Goal: Task Accomplishment & Management: Manage account settings

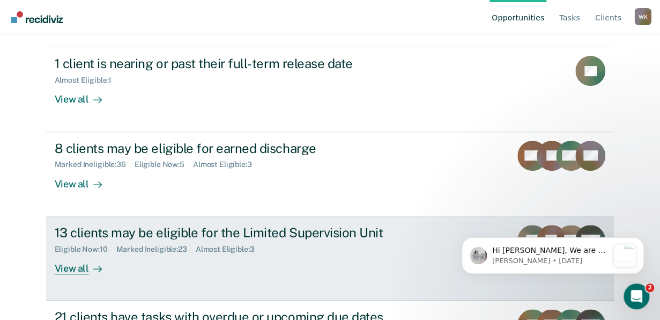
scroll to position [134, 0]
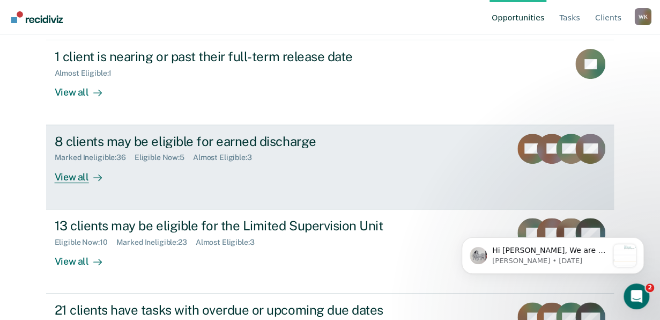
click at [71, 176] on div "View all" at bounding box center [85, 172] width 60 height 21
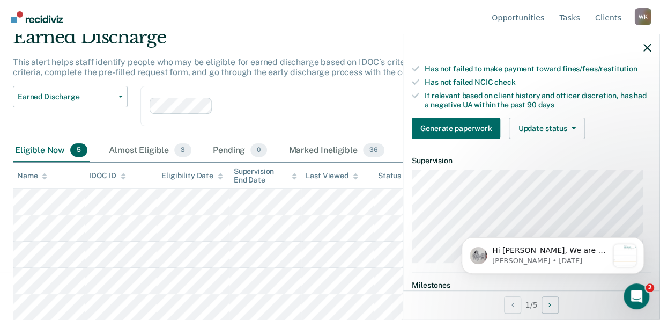
scroll to position [201, 0]
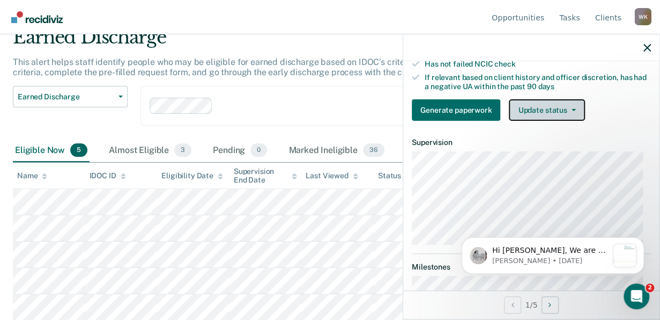
click at [546, 109] on button "Update status" at bounding box center [547, 109] width 76 height 21
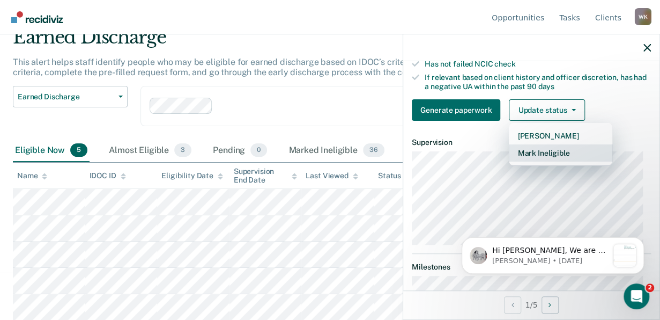
click at [548, 156] on button "Mark Ineligible" at bounding box center [561, 152] width 104 height 17
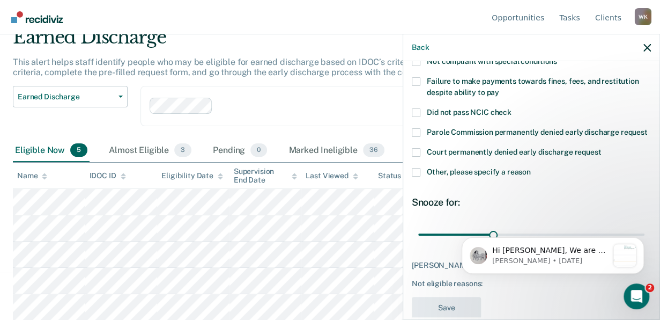
scroll to position [89, 0]
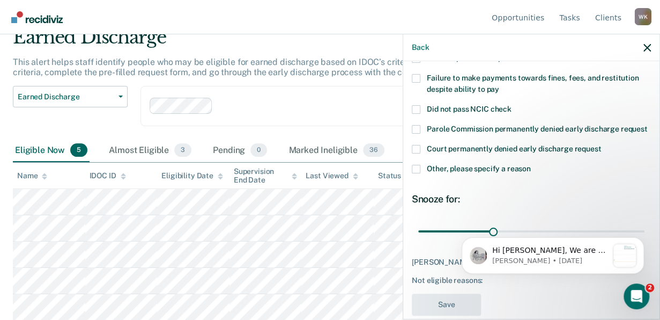
click at [420, 176] on label "Other, please specify a reason" at bounding box center [531, 170] width 239 height 11
click at [531, 165] on input "Other, please specify a reason" at bounding box center [531, 165] width 0 height 0
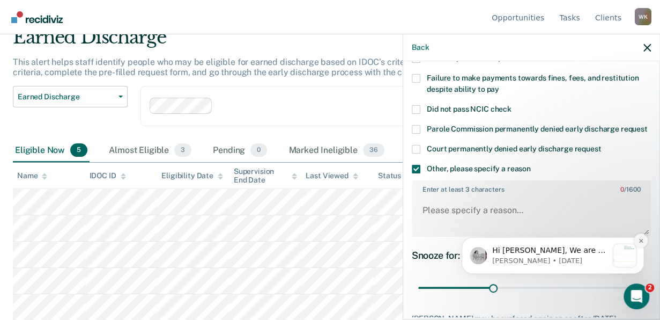
click at [637, 242] on button "Dismiss notification" at bounding box center [641, 240] width 14 height 14
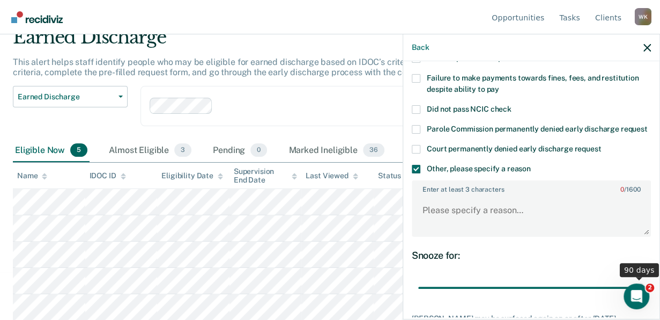
drag, startPoint x: 491, startPoint y: 300, endPoint x: 653, endPoint y: 311, distance: 162.4
type input "90"
click at [645, 297] on input "range" at bounding box center [531, 287] width 226 height 19
click at [481, 223] on textarea "Enter at least 3 characters 0 / 1600" at bounding box center [531, 215] width 237 height 40
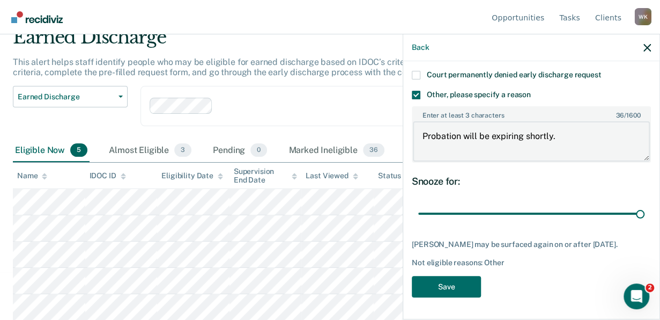
click at [425, 138] on textarea "Probation will be expiring shortly." at bounding box center [531, 141] width 237 height 40
type textarea "His probation will be expiring shortly."
click at [461, 285] on button "Save" at bounding box center [446, 287] width 69 height 22
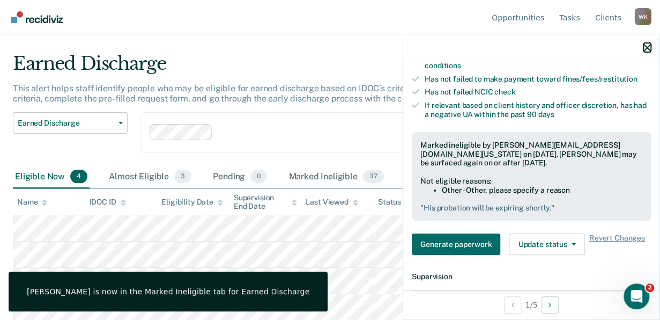
click at [647, 49] on icon "button" at bounding box center [648, 48] width 8 height 8
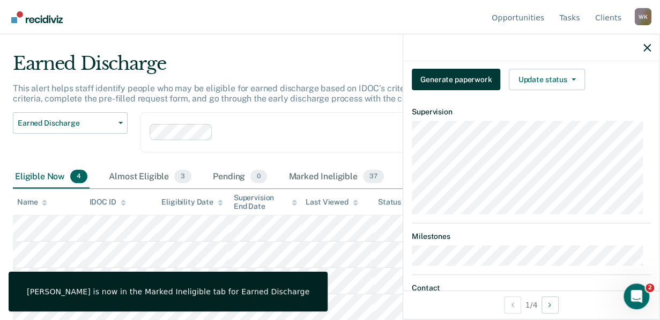
scroll to position [121, 0]
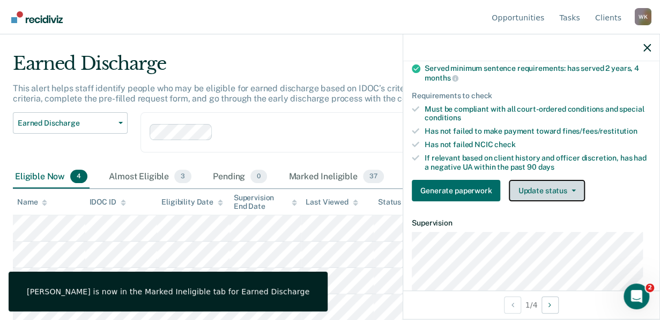
click at [533, 201] on button "Update status" at bounding box center [547, 190] width 76 height 21
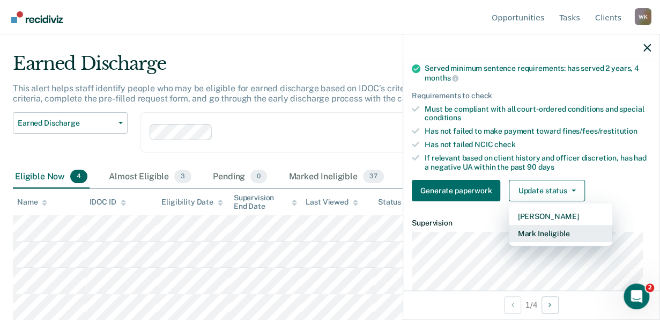
click at [543, 238] on button "Mark Ineligible" at bounding box center [561, 233] width 104 height 17
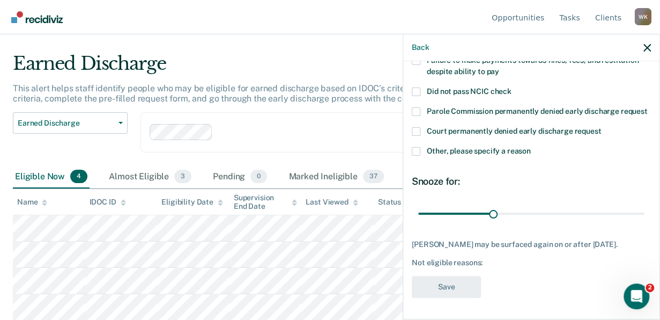
click at [415, 87] on span at bounding box center [416, 91] width 9 height 9
click at [512, 87] on input "Did not pass NCIC check" at bounding box center [512, 87] width 0 height 0
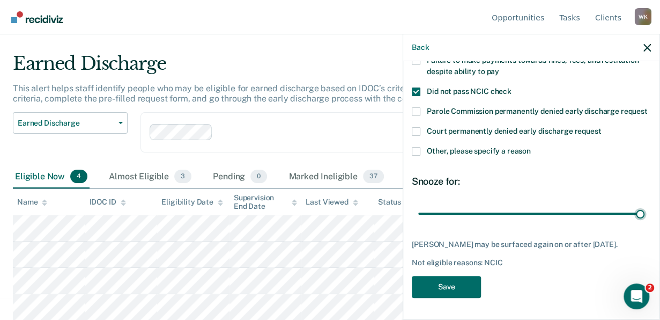
drag, startPoint x: 438, startPoint y: 209, endPoint x: 648, endPoint y: 218, distance: 210.5
type input "365"
click at [645, 218] on input "range" at bounding box center [531, 213] width 226 height 19
click at [455, 288] on button "Save" at bounding box center [446, 287] width 69 height 22
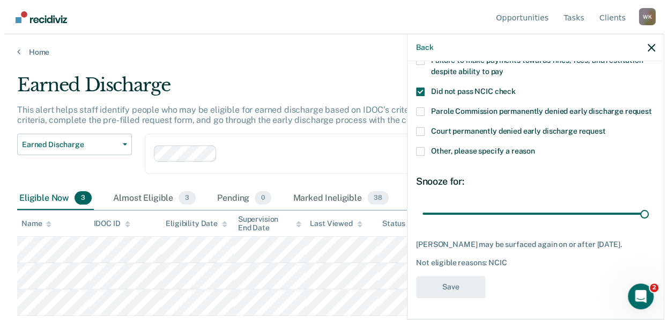
scroll to position [0, 0]
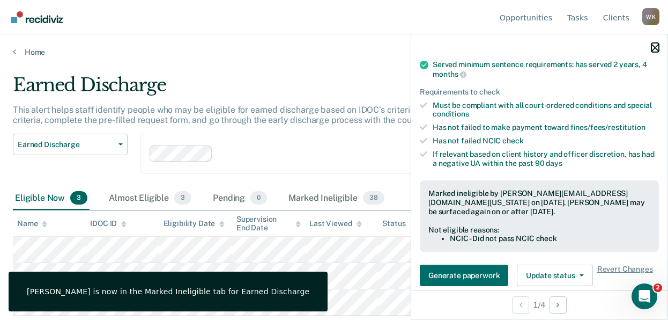
click at [655, 47] on icon "button" at bounding box center [656, 48] width 8 height 8
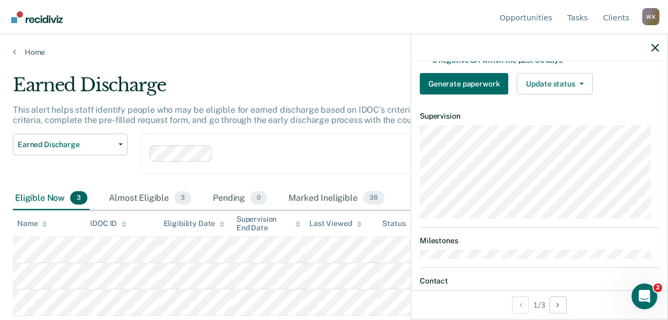
scroll to position [228, 0]
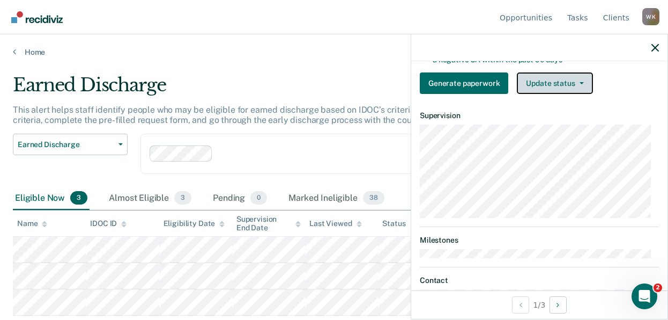
click at [568, 91] on button "Update status" at bounding box center [555, 82] width 76 height 21
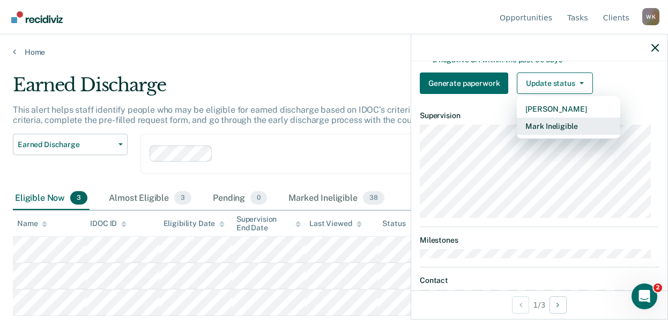
click at [564, 130] on button "Mark Ineligible" at bounding box center [569, 125] width 104 height 17
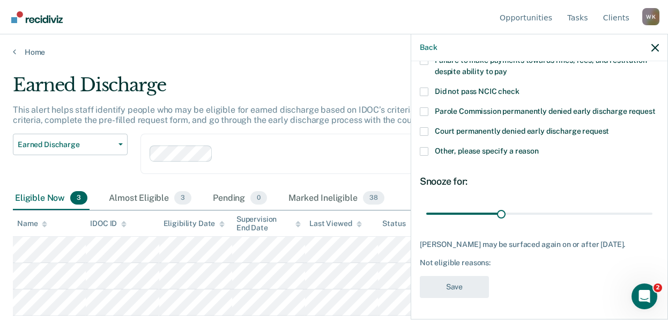
click at [426, 150] on span at bounding box center [424, 151] width 9 height 9
click at [539, 147] on input "Other, please specify a reason" at bounding box center [539, 147] width 0 height 0
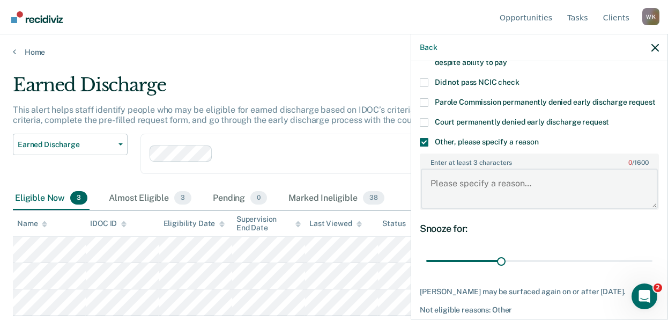
click at [494, 208] on textarea "Enter at least 3 characters 0 / 1600" at bounding box center [539, 188] width 237 height 40
type textarea "2 time felony DUI'er"
drag, startPoint x: 502, startPoint y: 271, endPoint x: 602, endPoint y: 241, distance: 105.1
type input "90"
click at [653, 270] on input "range" at bounding box center [539, 260] width 226 height 19
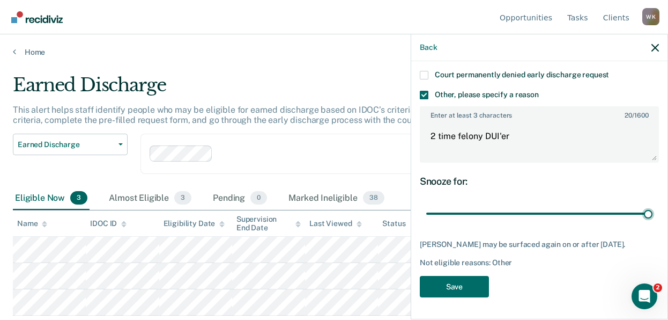
scroll to position [172, 0]
click at [458, 290] on button "Save" at bounding box center [454, 287] width 69 height 22
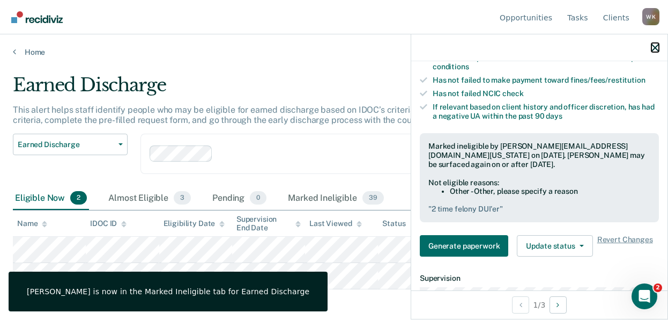
click at [654, 50] on icon "button" at bounding box center [656, 48] width 8 height 8
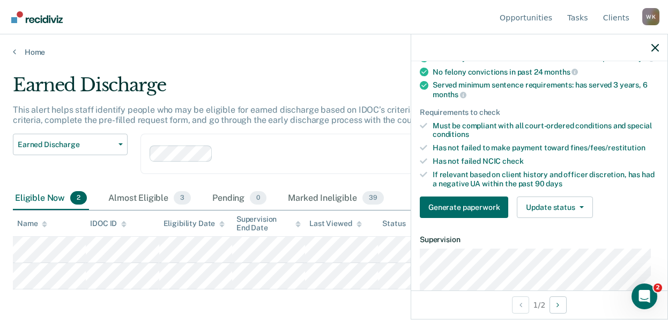
scroll to position [94, 0]
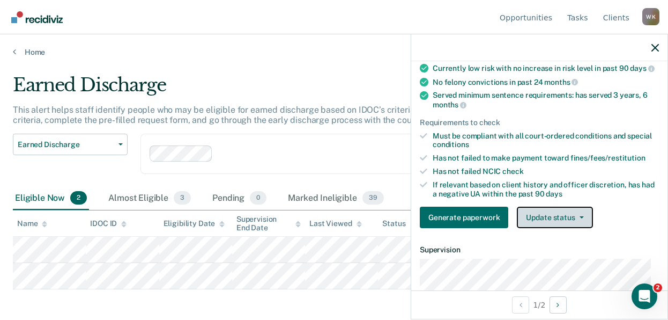
click at [534, 224] on button "Update status" at bounding box center [555, 217] width 76 height 21
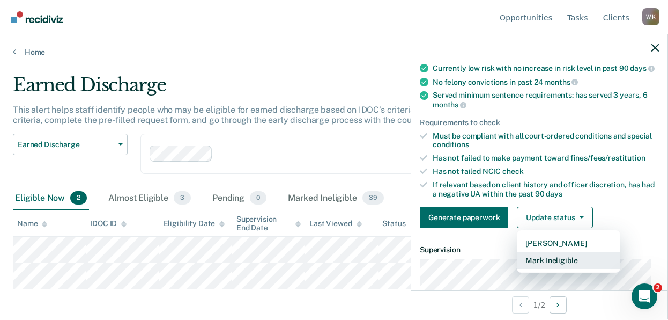
click at [534, 267] on button "Mark Ineligible" at bounding box center [569, 260] width 104 height 17
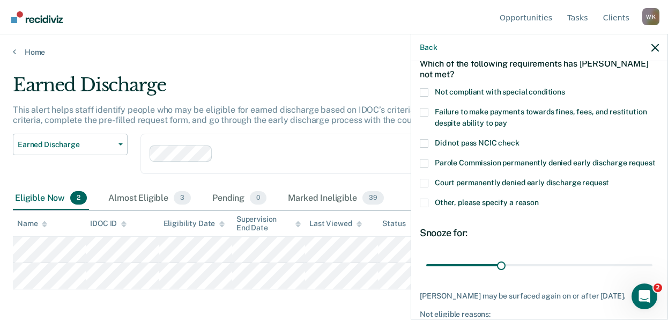
scroll to position [54, 0]
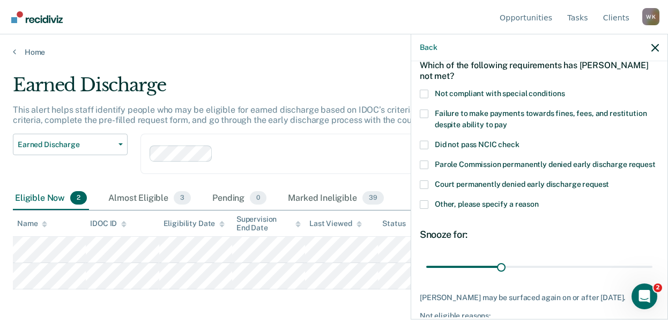
click at [427, 209] on span at bounding box center [424, 204] width 9 height 9
click at [539, 200] on input "Other, please specify a reason" at bounding box center [539, 200] width 0 height 0
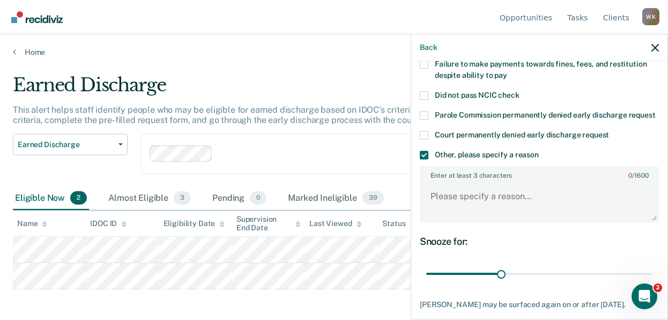
scroll to position [107, 0]
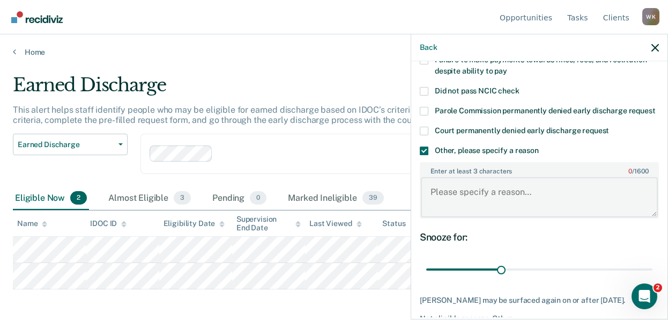
click at [475, 201] on textarea "Enter at least 3 characters 0 / 1600" at bounding box center [539, 197] width 237 height 40
type textarea "P"
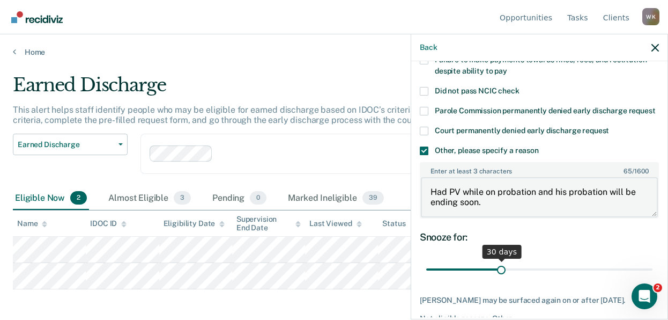
type textarea "Had PV while on probation and his probation will be ending soon."
drag, startPoint x: 499, startPoint y: 277, endPoint x: 677, endPoint y: 282, distance: 178.2
type input "90"
click at [653, 278] on input "range" at bounding box center [539, 269] width 226 height 19
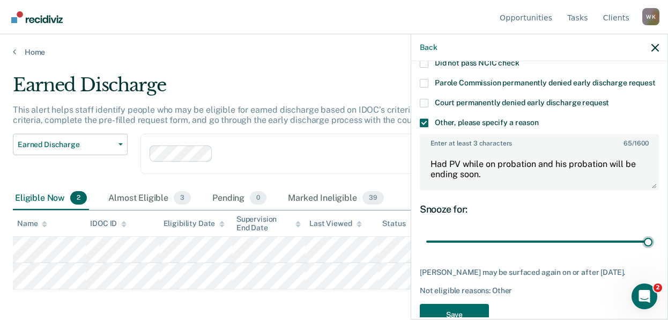
scroll to position [172, 0]
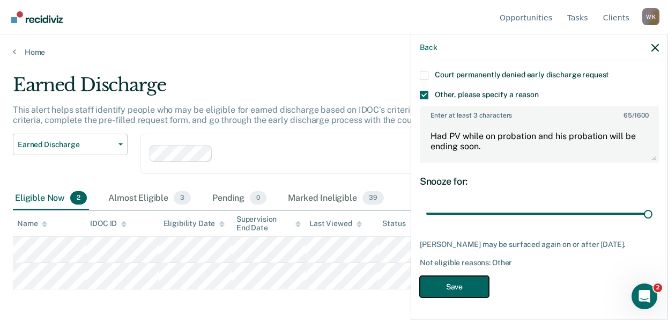
click at [472, 276] on button "Save" at bounding box center [454, 287] width 69 height 22
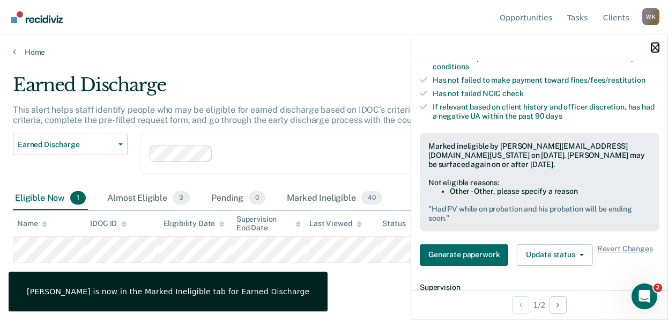
click at [658, 46] on icon "button" at bounding box center [656, 48] width 8 height 8
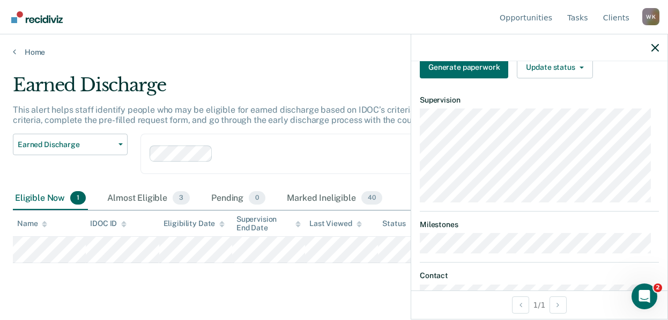
scroll to position [148, 0]
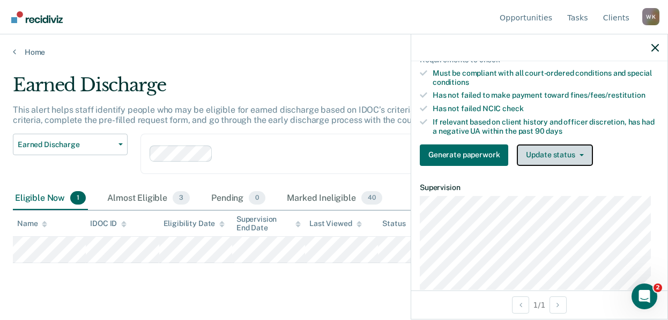
click at [548, 165] on button "Update status" at bounding box center [555, 154] width 76 height 21
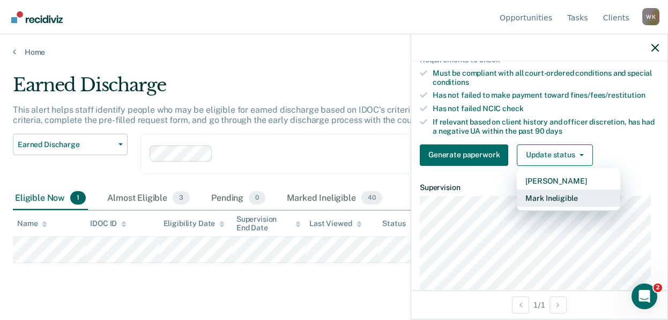
click at [554, 207] on button "Mark Ineligible" at bounding box center [569, 197] width 104 height 17
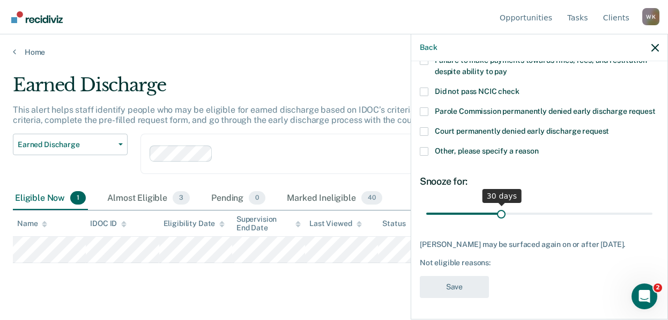
scroll to position [0, 0]
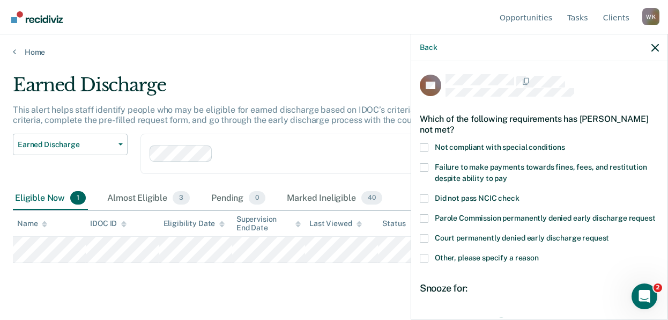
click at [427, 146] on span at bounding box center [424, 147] width 9 height 9
click at [565, 143] on input "Not compliant with special conditions" at bounding box center [565, 143] width 0 height 0
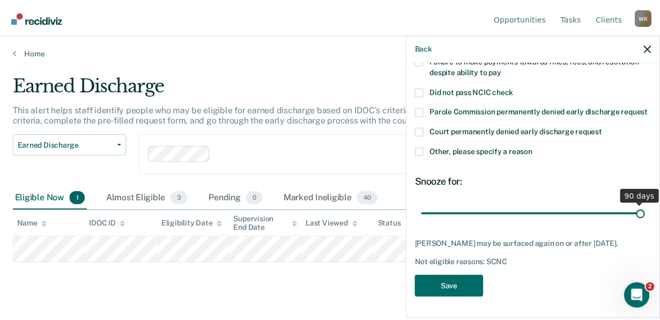
scroll to position [124, 0]
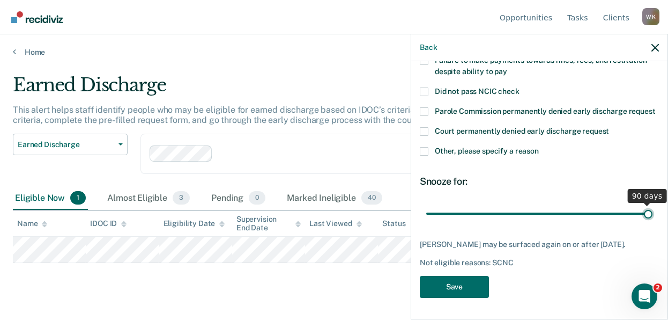
drag, startPoint x: 499, startPoint y: 205, endPoint x: 640, endPoint y: 214, distance: 141.3
type input "90"
click at [640, 214] on input "range" at bounding box center [539, 213] width 226 height 19
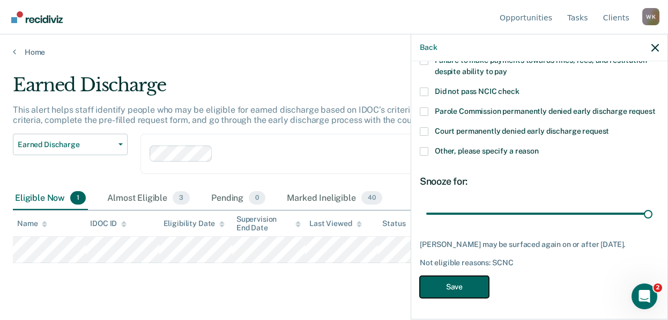
click at [462, 288] on button "Save" at bounding box center [454, 287] width 69 height 22
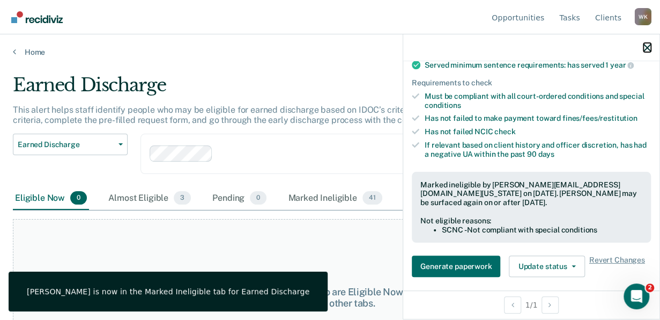
click at [644, 46] on icon "button" at bounding box center [648, 48] width 8 height 8
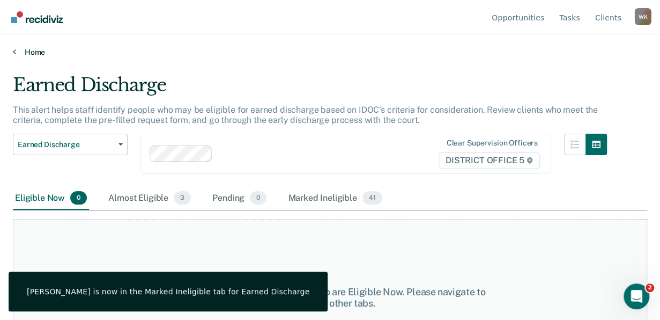
click at [35, 53] on link "Home" at bounding box center [330, 52] width 635 height 10
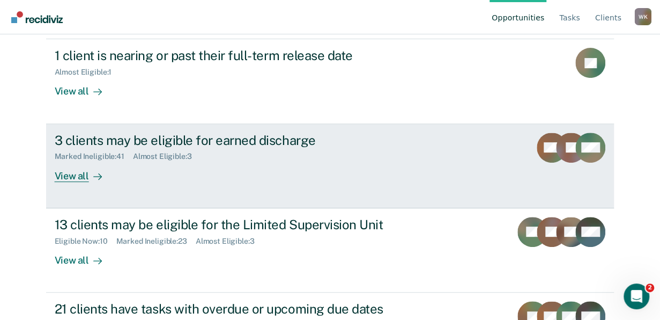
scroll to position [148, 0]
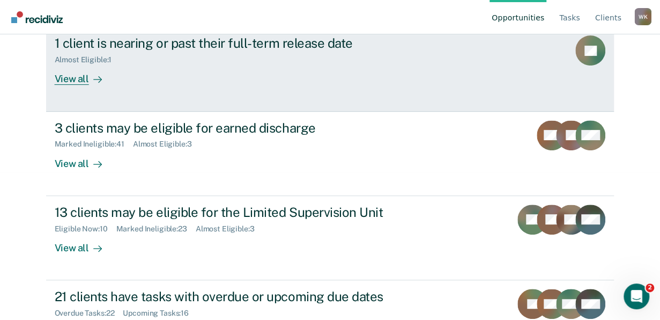
click at [108, 61] on div "Almost Eligible : 1" at bounding box center [88, 59] width 66 height 9
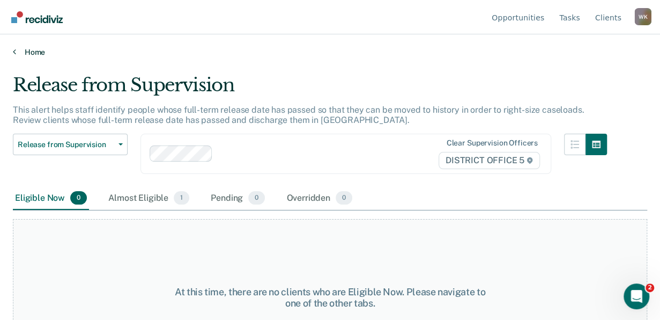
click at [26, 51] on link "Home" at bounding box center [330, 52] width 635 height 10
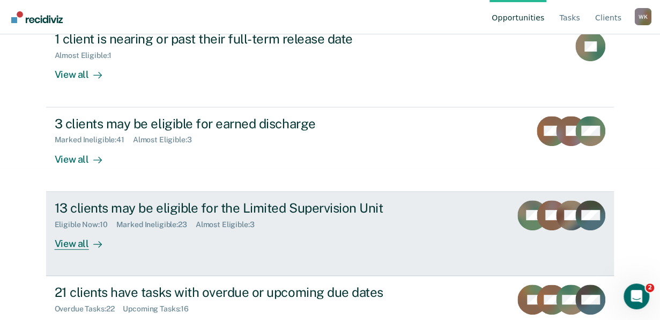
scroll to position [191, 0]
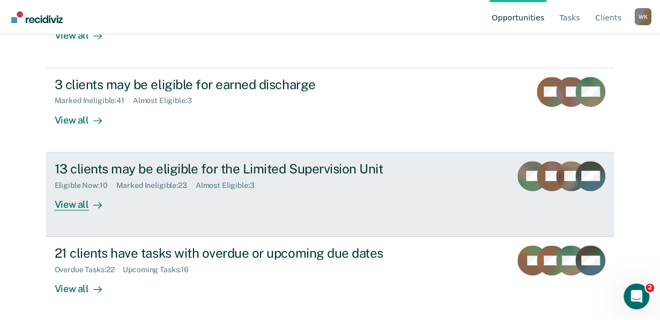
click at [86, 193] on div "View all" at bounding box center [85, 199] width 60 height 21
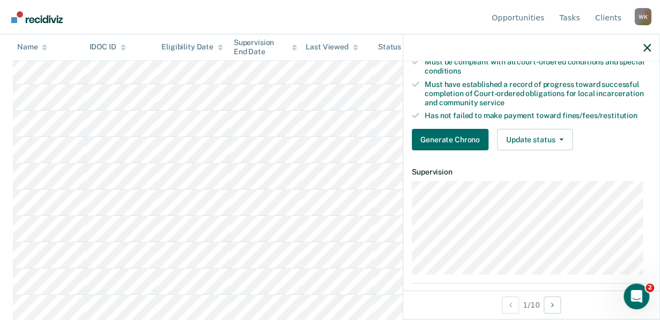
scroll to position [135, 0]
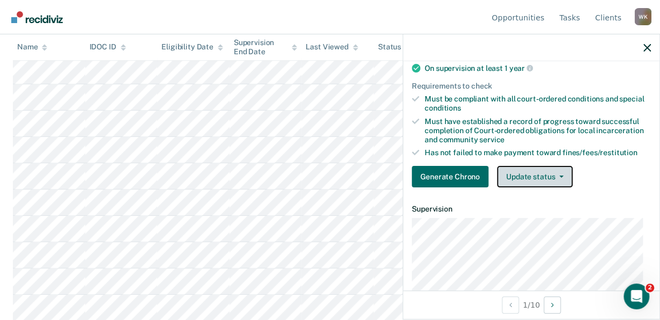
click at [535, 184] on button "Update status" at bounding box center [535, 176] width 76 height 21
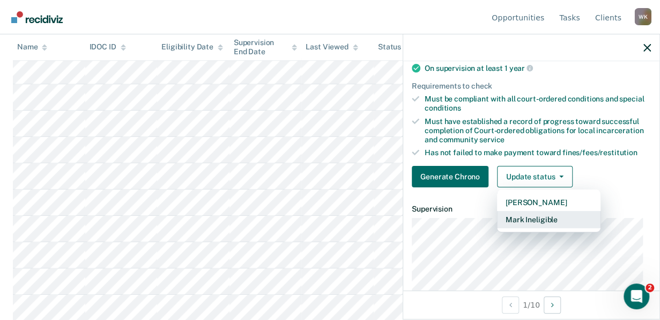
click at [528, 227] on button "Mark Ineligible" at bounding box center [549, 219] width 104 height 17
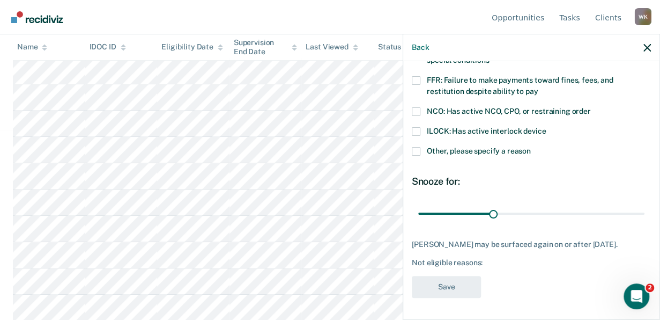
click at [415, 147] on span at bounding box center [416, 151] width 9 height 9
click at [531, 147] on input "Other, please specify a reason" at bounding box center [531, 147] width 0 height 0
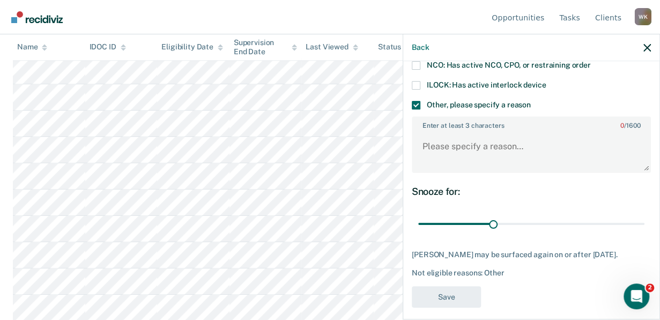
scroll to position [161, 0]
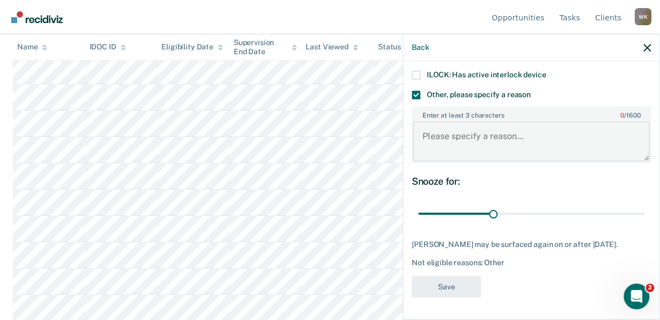
click at [482, 127] on textarea "Enter at least 3 characters 0 / 1600" at bounding box center [531, 141] width 237 height 40
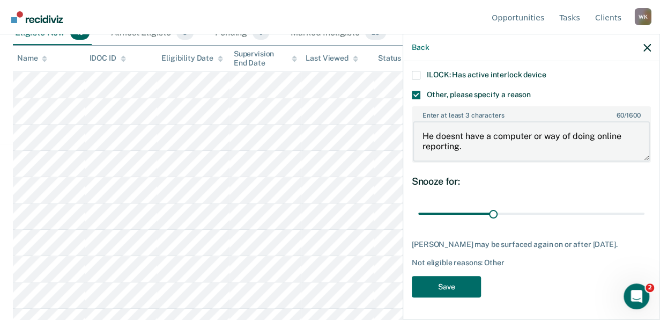
scroll to position [176, 0]
type textarea "He doesnt have a computer or way of doing online reporting."
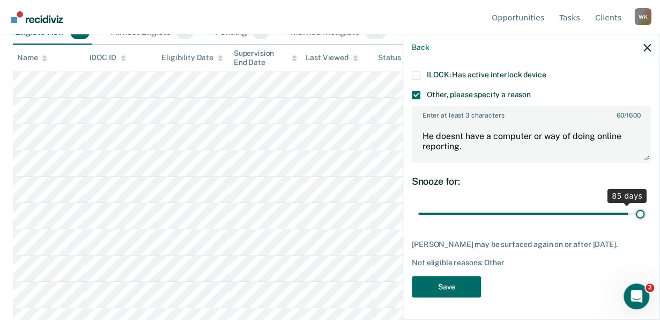
drag, startPoint x: 491, startPoint y: 207, endPoint x: 677, endPoint y: 225, distance: 186.6
type input "90"
click at [645, 223] on input "range" at bounding box center [531, 213] width 226 height 19
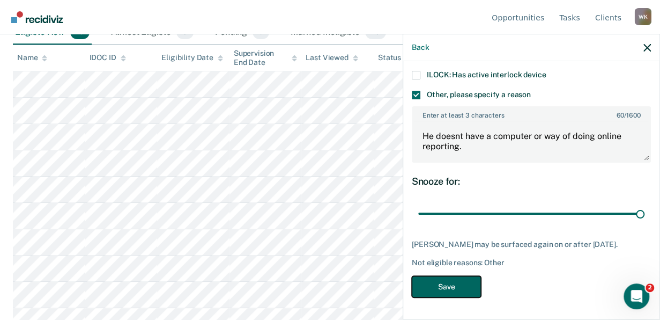
click at [445, 285] on button "Save" at bounding box center [446, 287] width 69 height 22
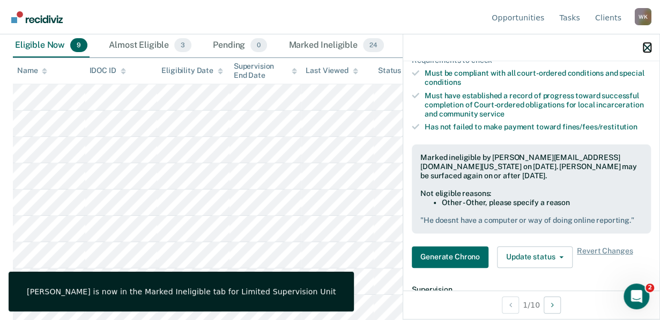
click at [646, 45] on icon "button" at bounding box center [648, 48] width 8 height 8
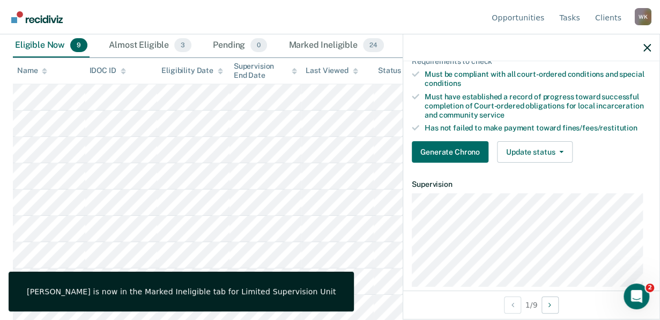
scroll to position [174, 0]
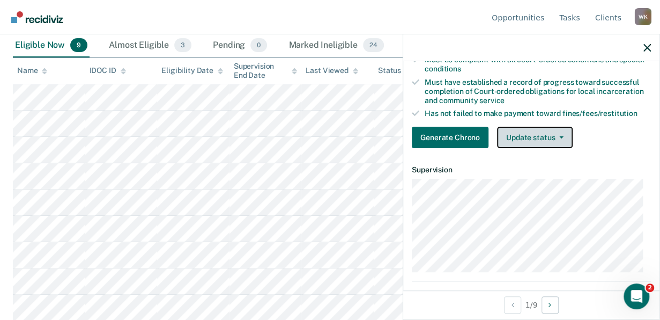
click at [528, 148] on button "Update status" at bounding box center [535, 137] width 76 height 21
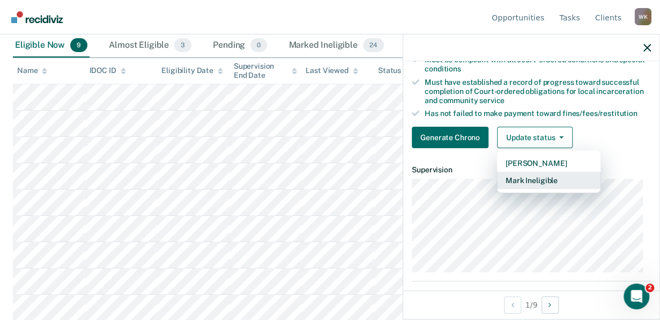
click at [531, 182] on button "Mark Ineligible" at bounding box center [549, 180] width 104 height 17
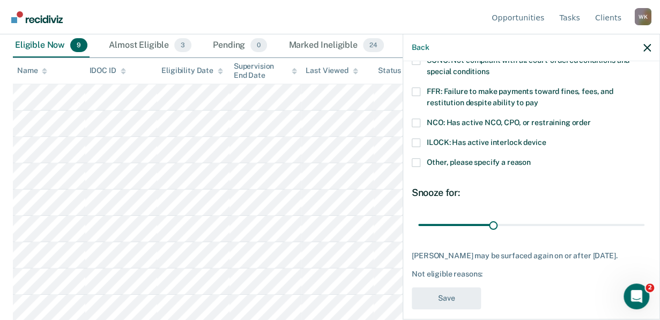
scroll to position [83, 0]
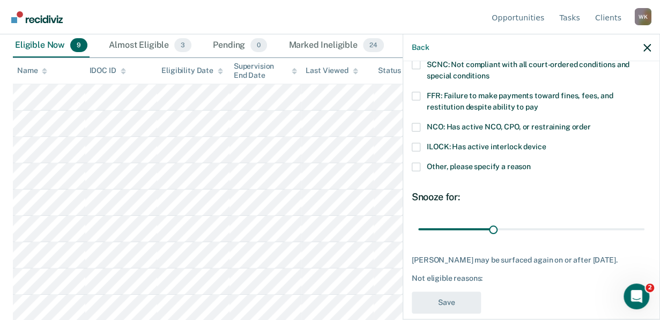
click at [414, 123] on span at bounding box center [416, 127] width 9 height 9
click at [591, 123] on input "NCO: Has active NCO, CPO, or restraining order" at bounding box center [591, 123] width 0 height 0
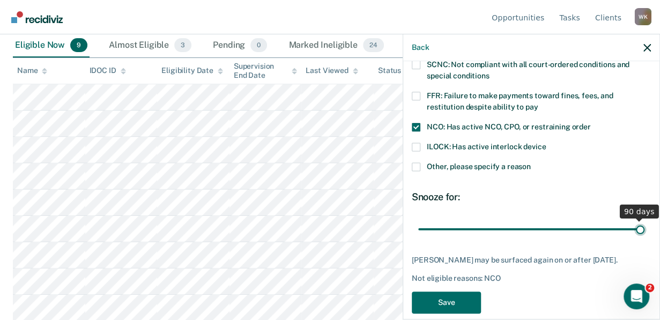
drag, startPoint x: 491, startPoint y: 227, endPoint x: 677, endPoint y: 248, distance: 187.4
type input "90"
click at [645, 238] on input "range" at bounding box center [531, 228] width 226 height 19
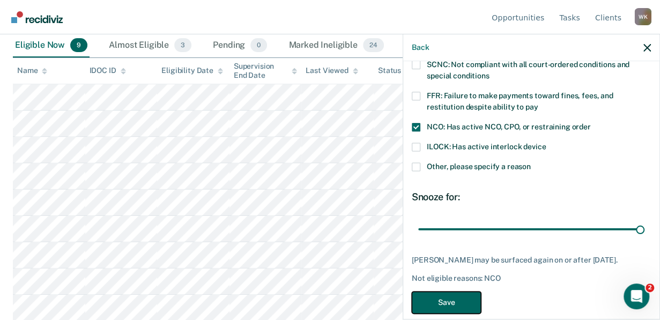
click at [452, 299] on button "Save" at bounding box center [446, 302] width 69 height 22
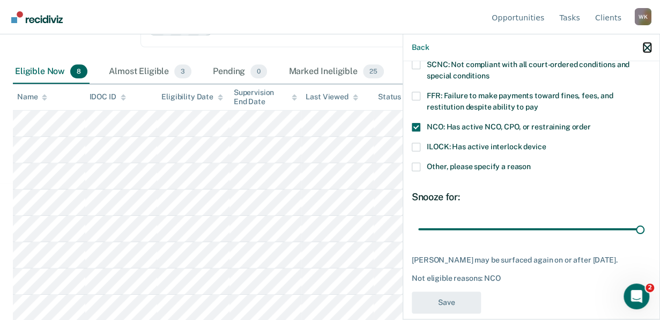
click at [646, 44] on icon "button" at bounding box center [648, 48] width 8 height 8
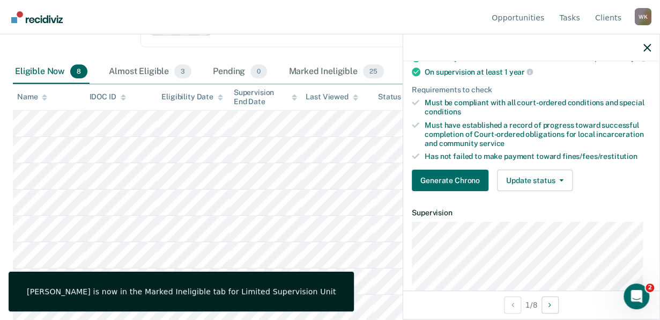
scroll to position [148, 0]
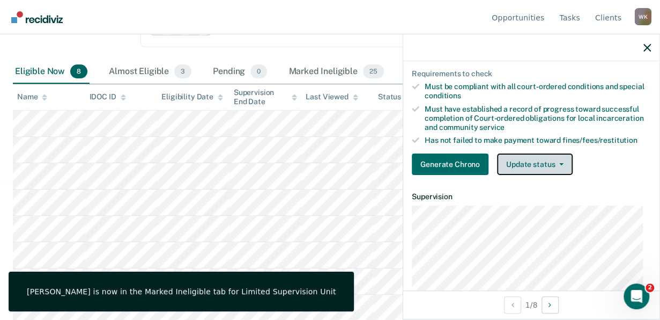
click at [523, 174] on button "Update status" at bounding box center [535, 163] width 76 height 21
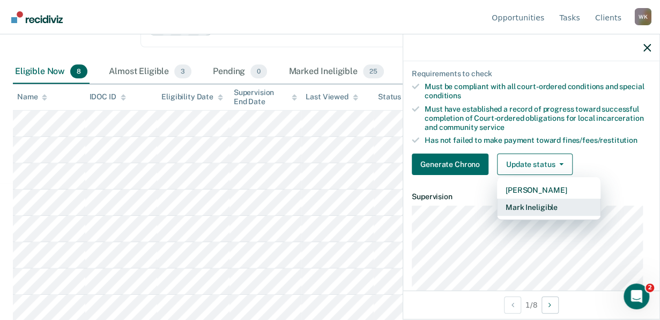
click at [535, 212] on button "Mark Ineligible" at bounding box center [549, 206] width 104 height 17
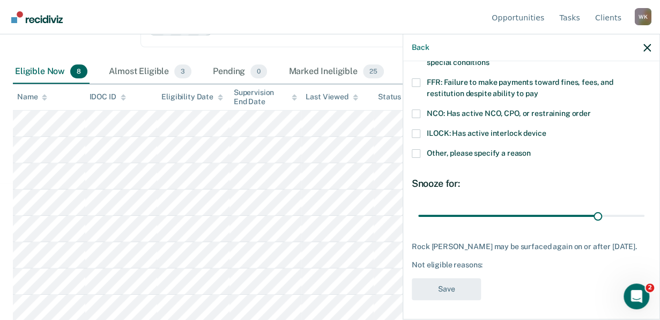
click at [418, 153] on span at bounding box center [416, 153] width 9 height 9
click at [531, 149] on input "Other, please specify a reason" at bounding box center [531, 149] width 0 height 0
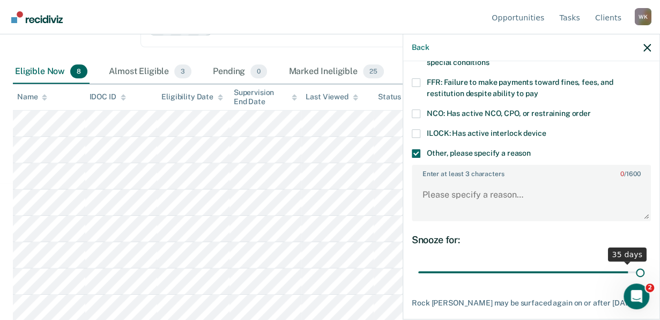
drag, startPoint x: 589, startPoint y: 269, endPoint x: 651, endPoint y: 267, distance: 61.7
type input "37"
click at [645, 267] on input "range" at bounding box center [531, 271] width 226 height 19
click at [531, 193] on textarea "Enter at least 3 characters 0 / 1600" at bounding box center [531, 200] width 237 height 40
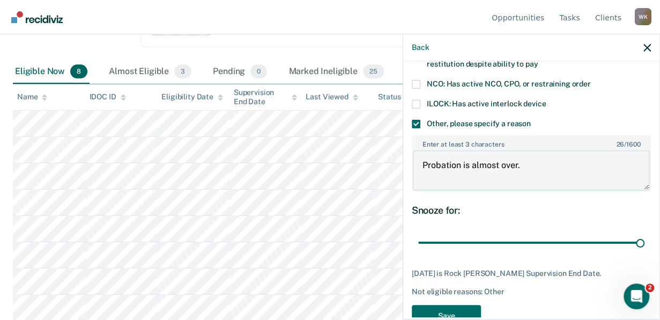
scroll to position [152, 0]
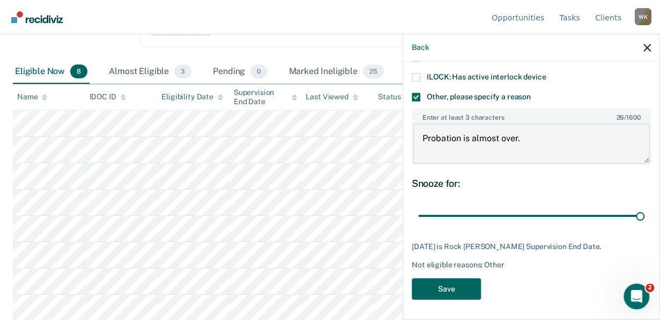
type textarea "Probation is almost over."
click at [466, 289] on button "Save" at bounding box center [446, 289] width 69 height 22
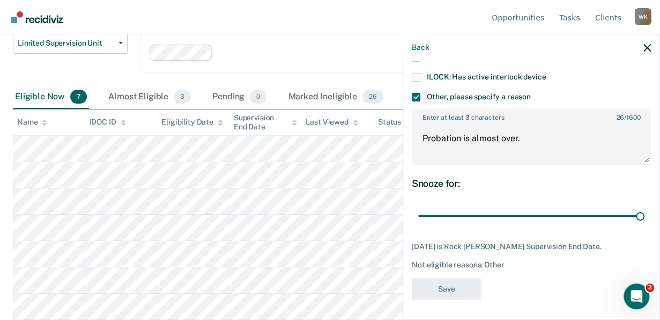
scroll to position [111, 0]
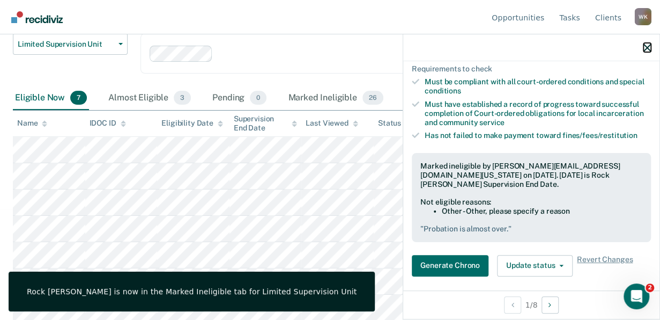
click at [648, 45] on icon "button" at bounding box center [648, 48] width 8 height 8
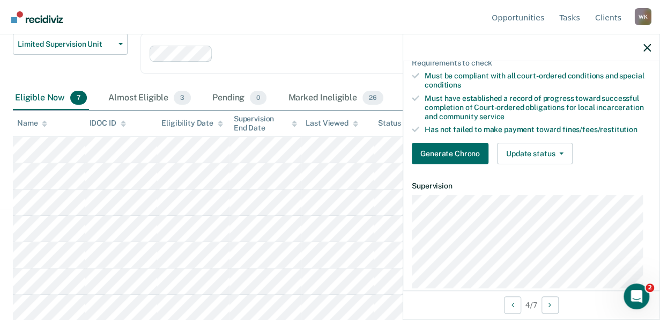
scroll to position [215, 0]
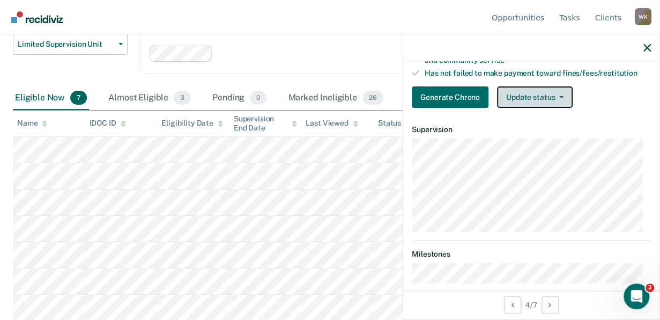
click at [534, 105] on button "Update status" at bounding box center [535, 96] width 76 height 21
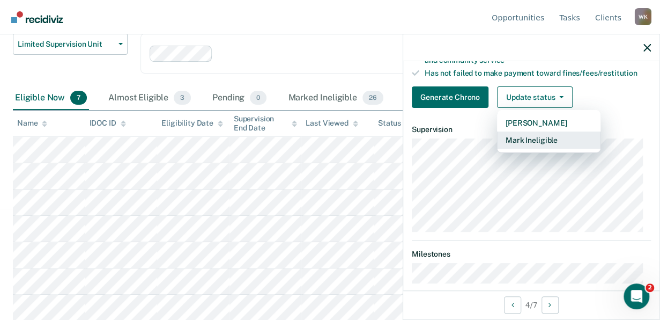
click at [544, 144] on button "Mark Ineligible" at bounding box center [549, 139] width 104 height 17
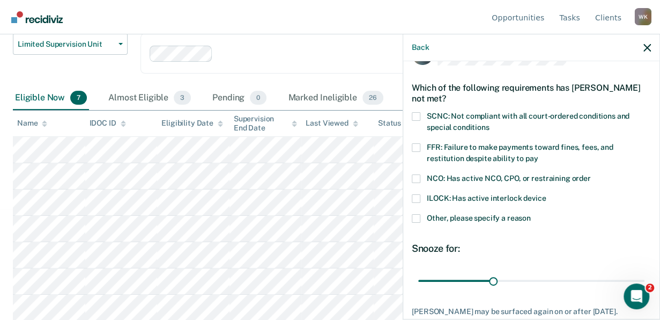
scroll to position [40, 0]
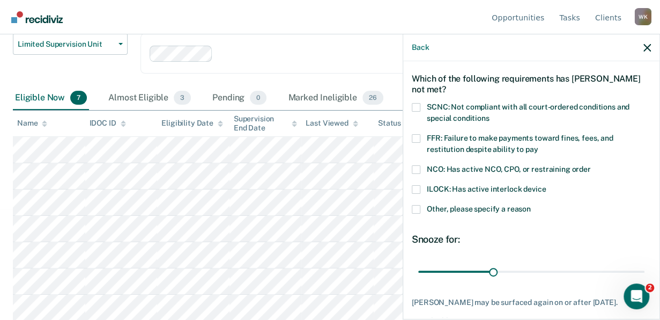
click at [416, 170] on span at bounding box center [416, 169] width 9 height 9
click at [591, 165] on input "NCO: Has active NCO, CPO, or restraining order" at bounding box center [591, 165] width 0 height 0
drag, startPoint x: 491, startPoint y: 271, endPoint x: 650, endPoint y: 271, distance: 159.3
type input "90"
click at [644, 271] on input "range" at bounding box center [531, 271] width 226 height 19
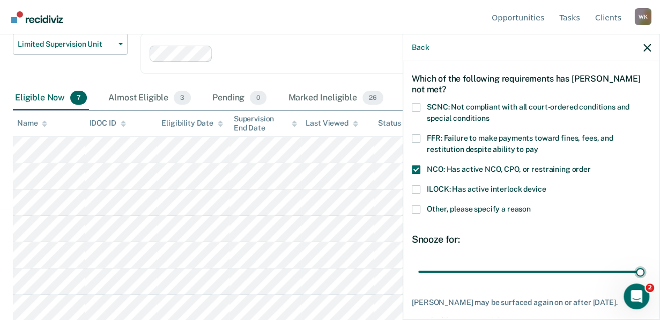
scroll to position [105, 0]
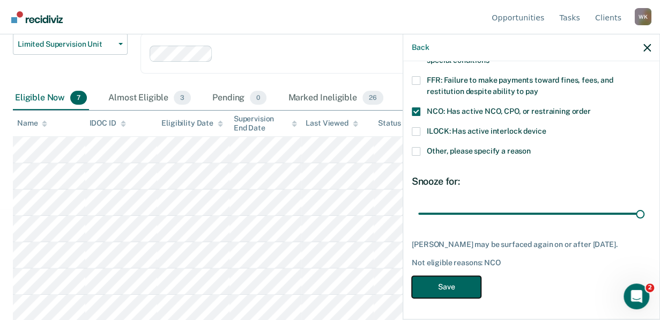
click at [440, 287] on button "Save" at bounding box center [446, 287] width 69 height 22
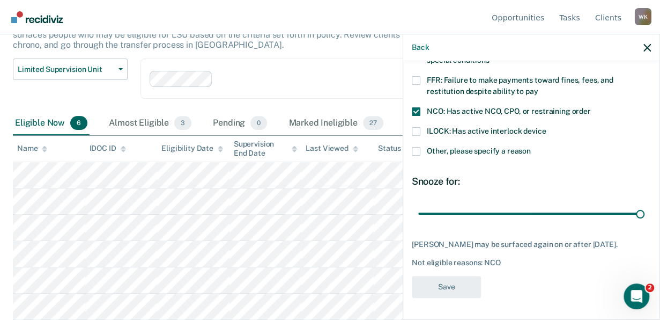
scroll to position [84, 0]
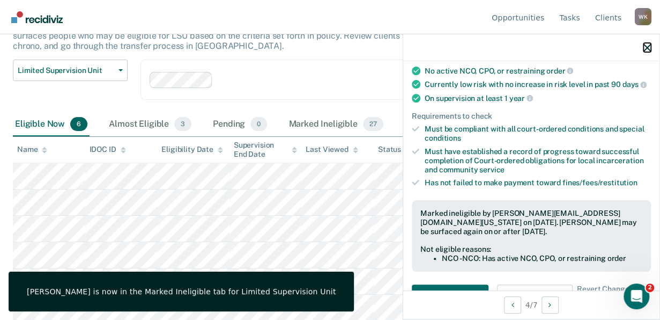
click at [650, 50] on icon "button" at bounding box center [648, 48] width 8 height 8
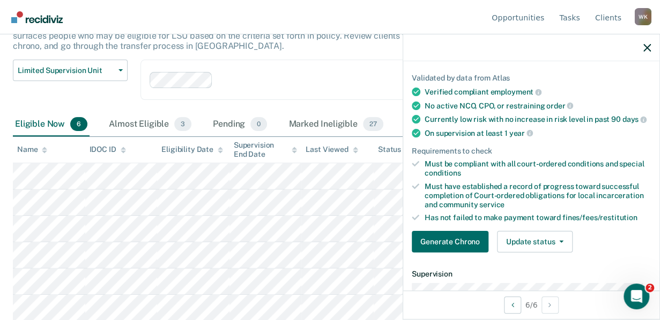
scroll to position [215, 0]
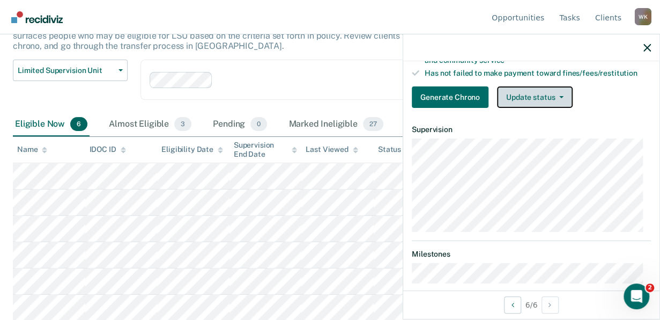
click at [539, 105] on button "Update status" at bounding box center [535, 96] width 76 height 21
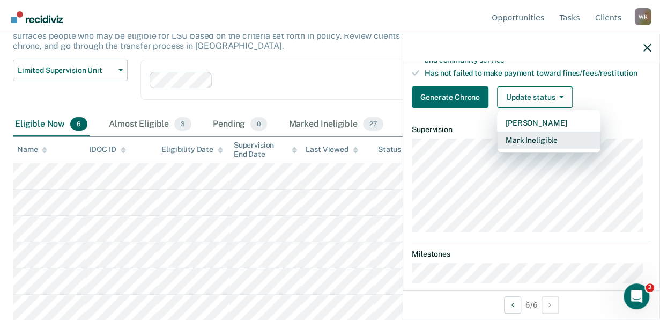
click at [528, 143] on button "Mark Ineligible" at bounding box center [549, 139] width 104 height 17
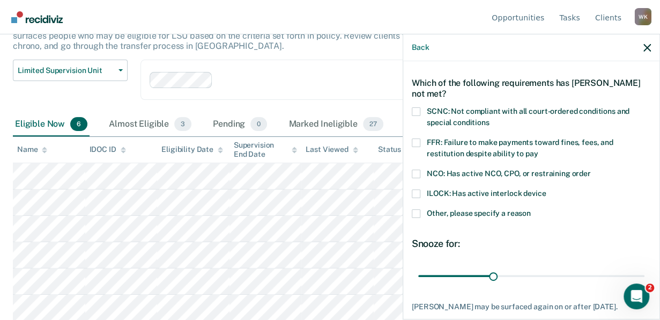
scroll to position [25, 0]
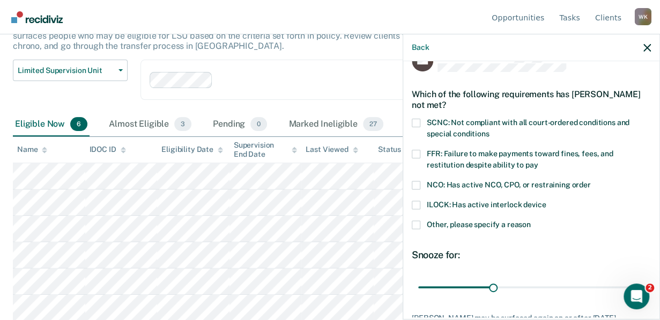
click at [415, 224] on span at bounding box center [416, 224] width 9 height 9
click at [531, 220] on input "Other, please specify a reason" at bounding box center [531, 220] width 0 height 0
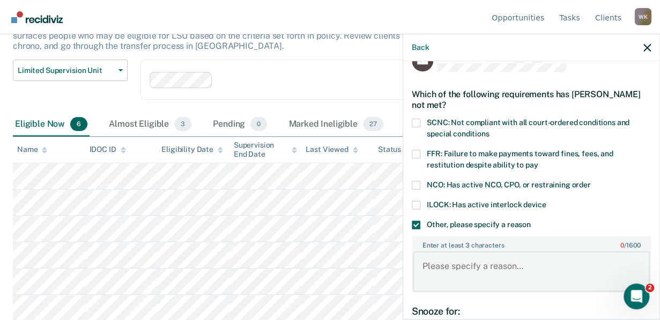
click at [484, 254] on textarea "Enter at least 3 characters 0 / 1600" at bounding box center [531, 271] width 237 height 40
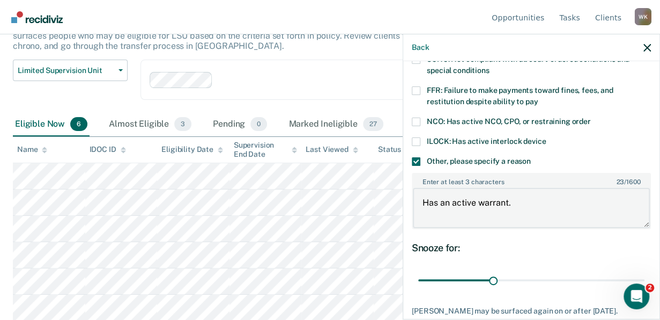
scroll to position [161, 0]
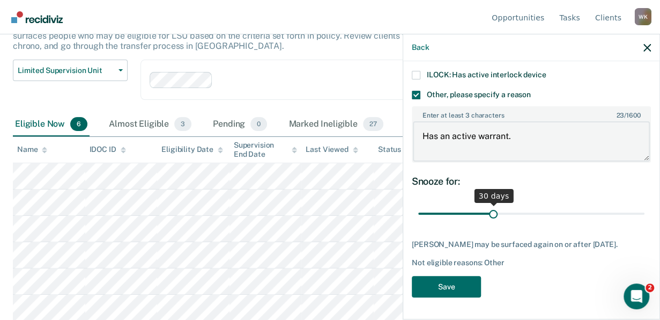
type textarea "Has an active warrant."
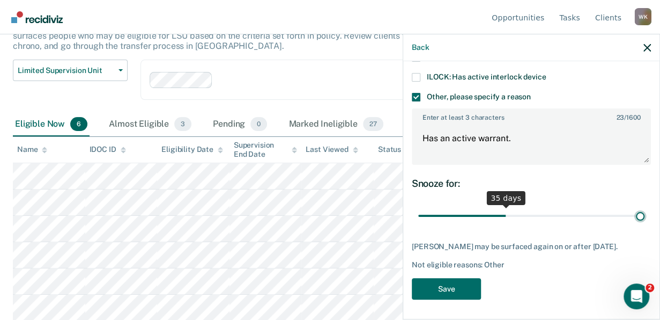
drag, startPoint x: 492, startPoint y: 205, endPoint x: 677, endPoint y: 216, distance: 185.4
type input "90"
click at [645, 216] on input "range" at bounding box center [531, 215] width 226 height 19
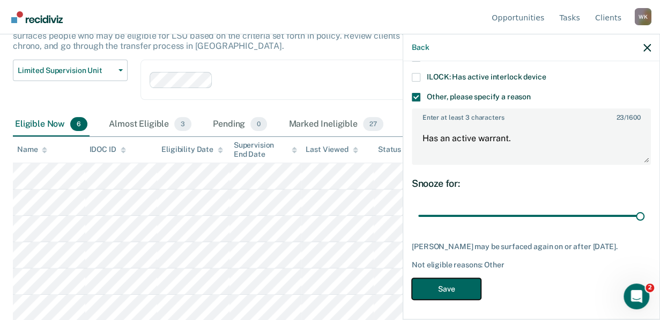
click at [450, 296] on button "Save" at bounding box center [446, 289] width 69 height 22
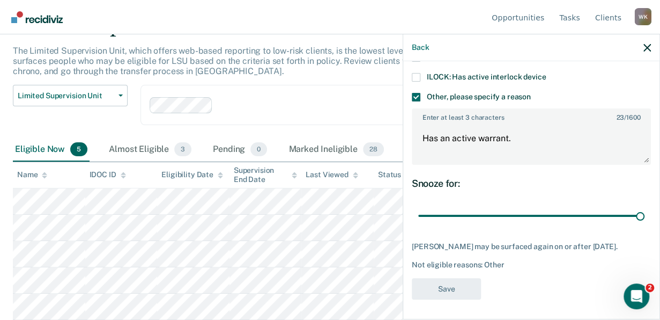
scroll to position [58, 0]
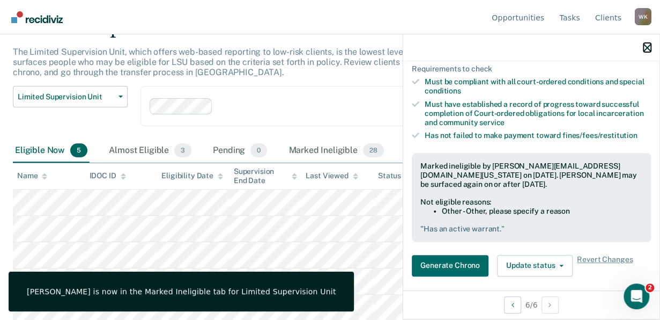
click at [650, 43] on button "button" at bounding box center [648, 47] width 8 height 9
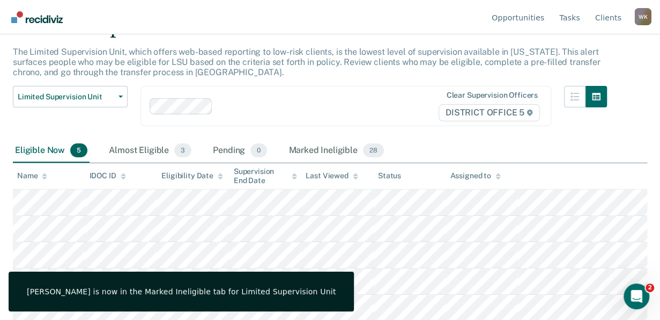
click at [377, 104] on div at bounding box center [320, 106] width 206 height 12
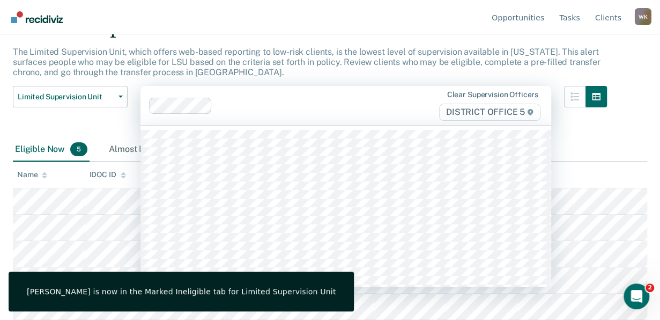
scroll to position [57, 0]
click at [608, 146] on div "Eligible Now 5 Almost Eligible 3 Pending 0 Marked Ineligible 28" at bounding box center [330, 151] width 635 height 24
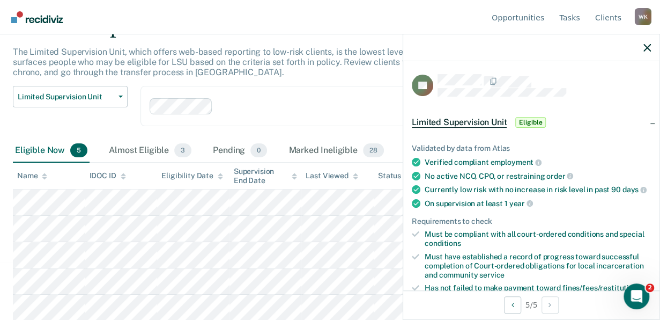
scroll to position [215, 0]
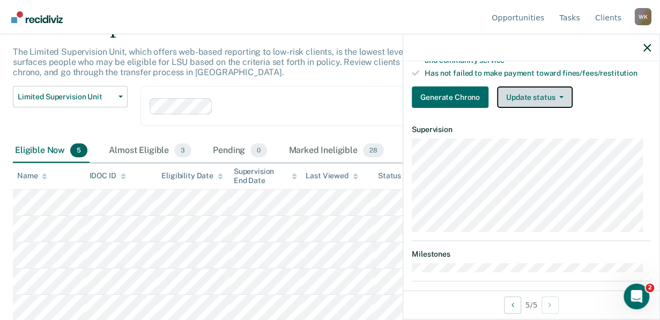
click at [541, 101] on button "Update status" at bounding box center [535, 96] width 76 height 21
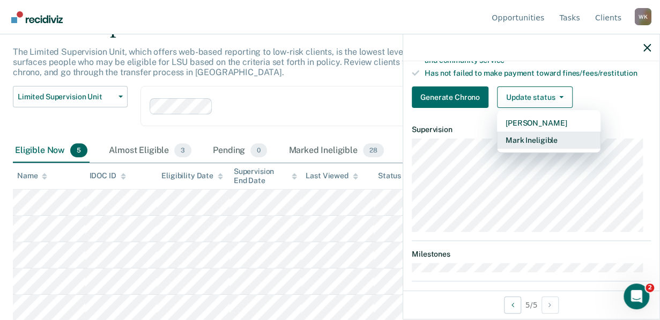
click at [534, 146] on button "Mark Ineligible" at bounding box center [549, 139] width 104 height 17
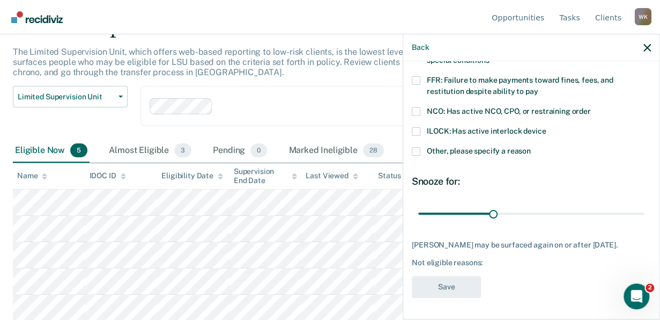
scroll to position [96, 0]
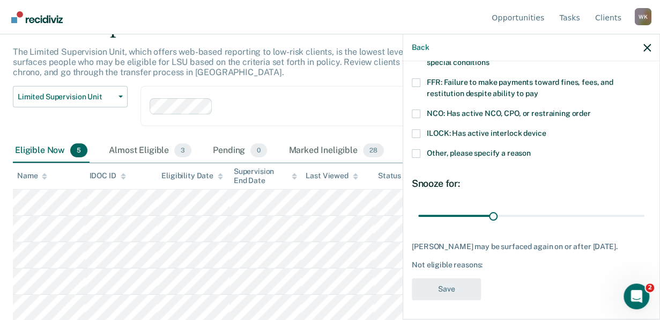
click at [412, 149] on span at bounding box center [416, 153] width 9 height 9
click at [531, 149] on input "Other, please specify a reason" at bounding box center [531, 149] width 0 height 0
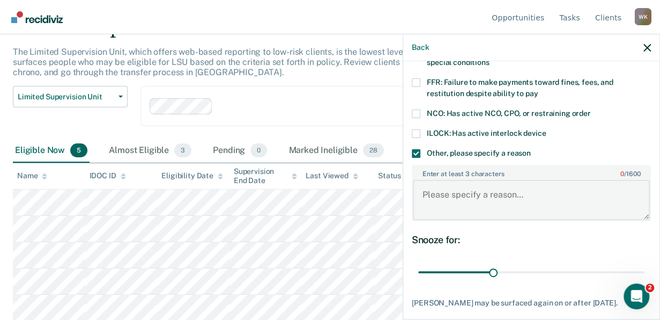
click at [473, 195] on textarea "Enter at least 3 characters 0 / 1600" at bounding box center [531, 200] width 237 height 40
type textarea "2 time felony DUI'er"
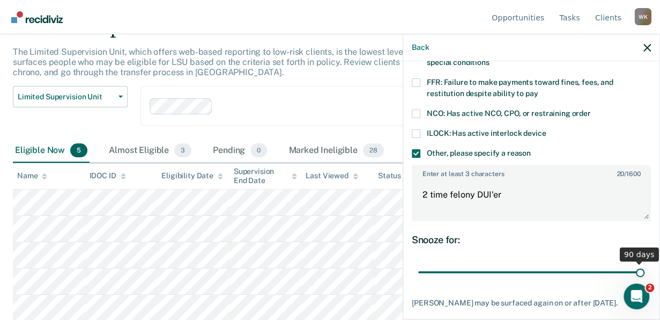
drag, startPoint x: 491, startPoint y: 272, endPoint x: 677, endPoint y: 259, distance: 186.1
type input "90"
click at [645, 262] on input "range" at bounding box center [531, 271] width 226 height 19
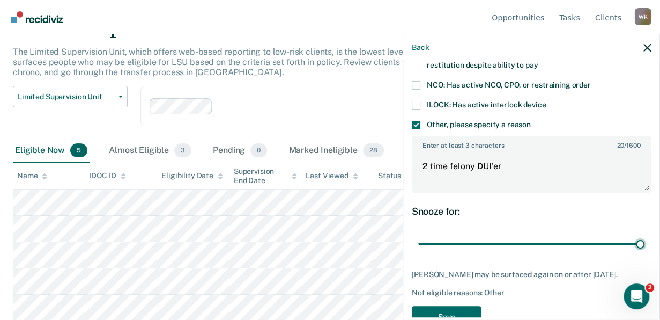
scroll to position [152, 0]
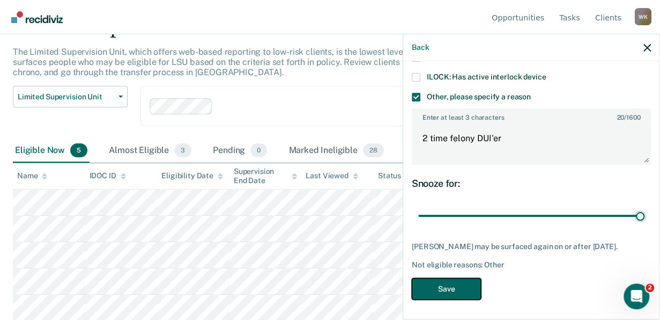
click at [466, 289] on button "Save" at bounding box center [446, 289] width 69 height 22
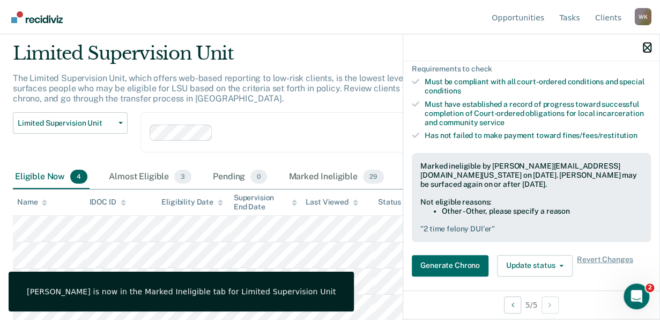
click at [646, 48] on icon "button" at bounding box center [648, 48] width 8 height 8
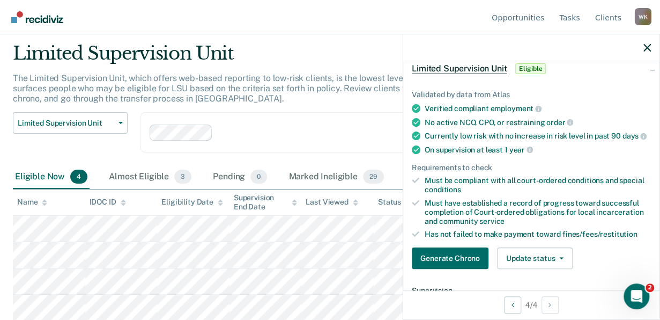
scroll to position [67, 0]
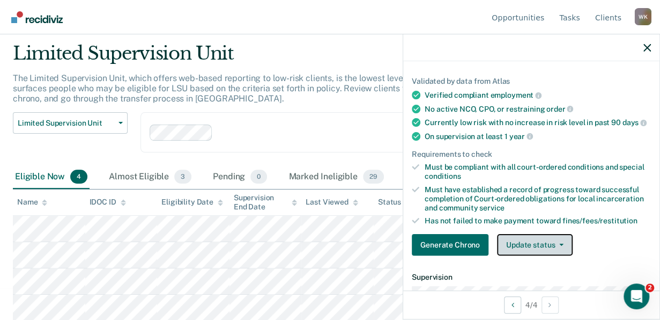
click at [530, 255] on button "Update status" at bounding box center [535, 244] width 76 height 21
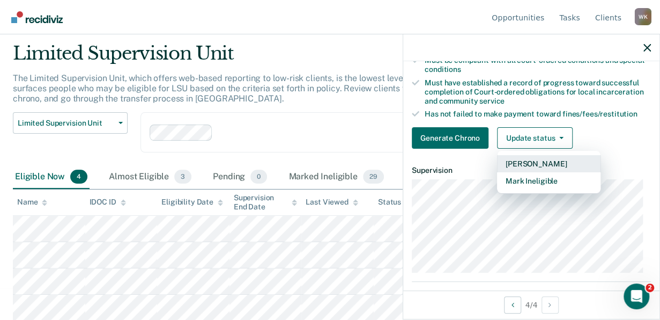
scroll to position [174, 0]
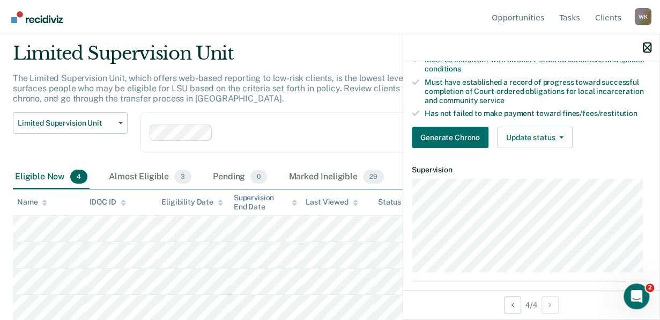
click at [648, 48] on icon "button" at bounding box center [648, 48] width 8 height 8
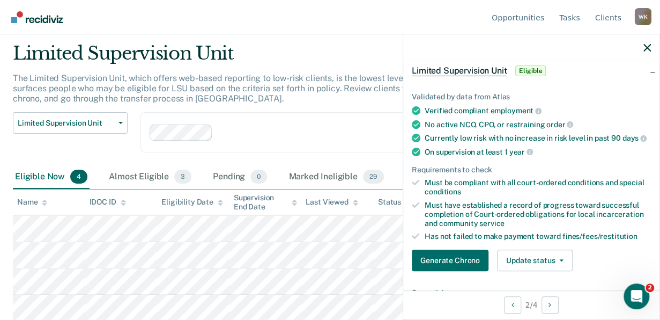
scroll to position [0, 0]
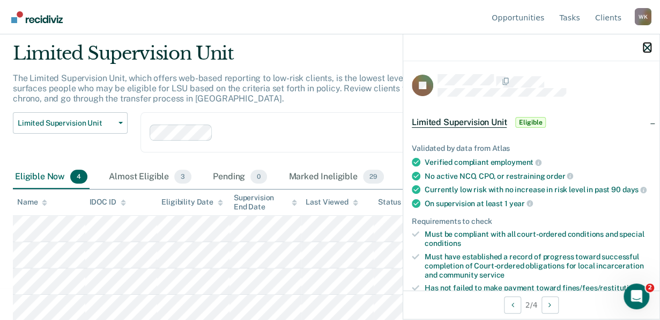
click at [646, 50] on icon "button" at bounding box center [648, 48] width 8 height 8
